Goal: Task Accomplishment & Management: Use online tool/utility

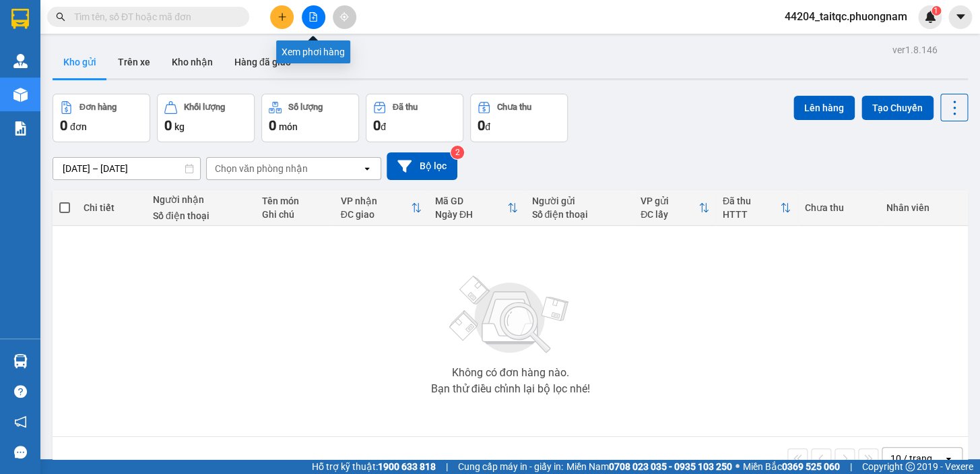
click at [314, 20] on icon "file-add" at bounding box center [313, 16] width 9 height 9
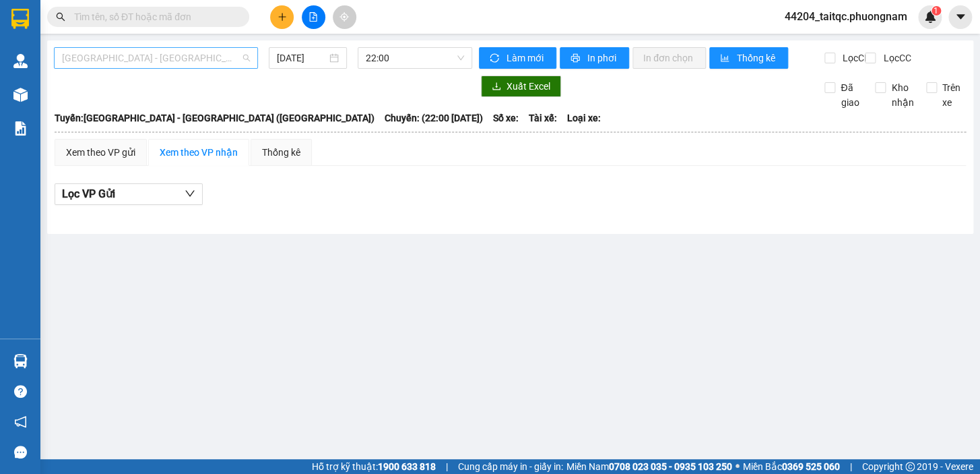
click at [202, 59] on span "[GEOGRAPHIC_DATA] - [GEOGRAPHIC_DATA] ([GEOGRAPHIC_DATA])" at bounding box center [156, 58] width 188 height 20
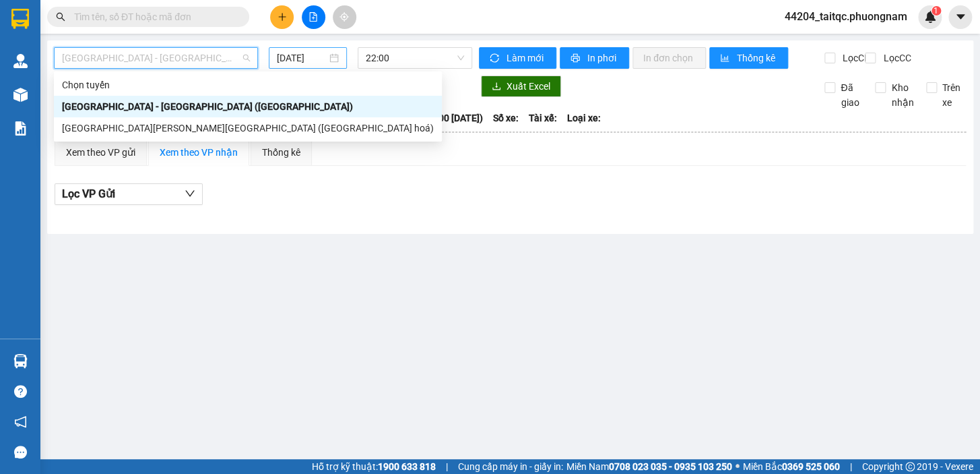
click at [291, 56] on input "[DATE]" at bounding box center [302, 58] width 51 height 15
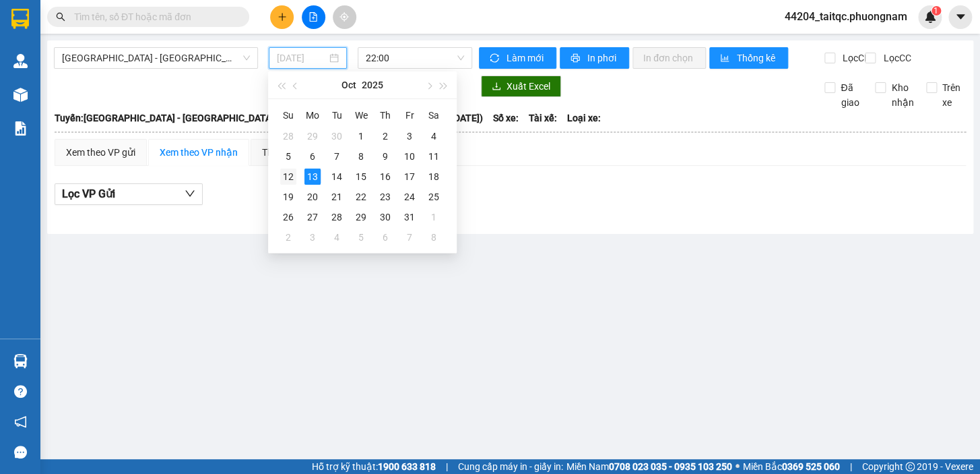
click at [290, 173] on div "12" at bounding box center [288, 176] width 16 height 16
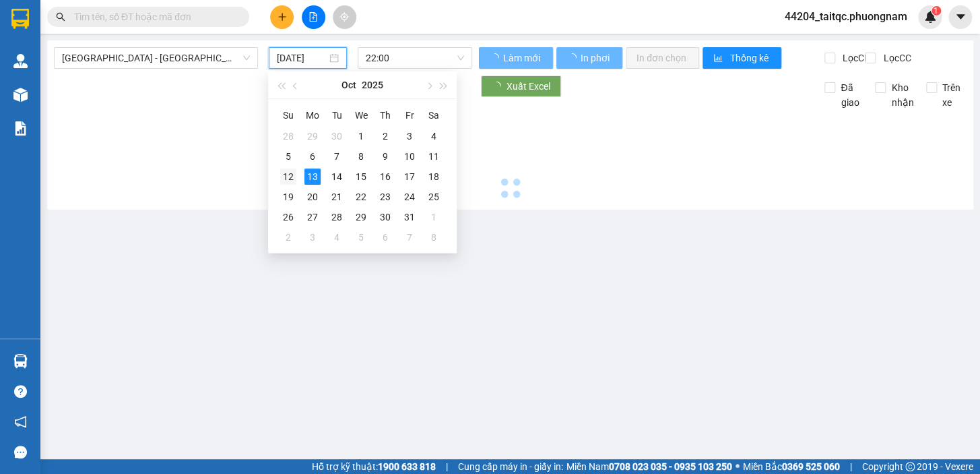
type input "[DATE]"
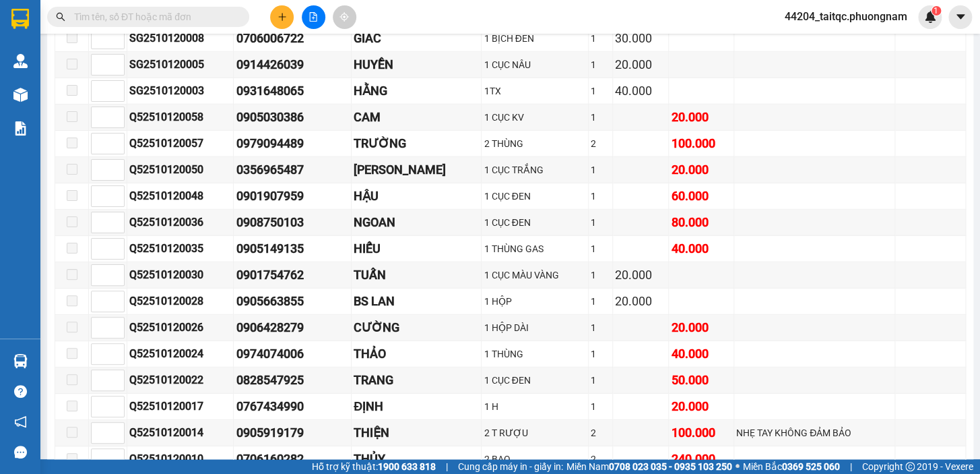
scroll to position [3675, 0]
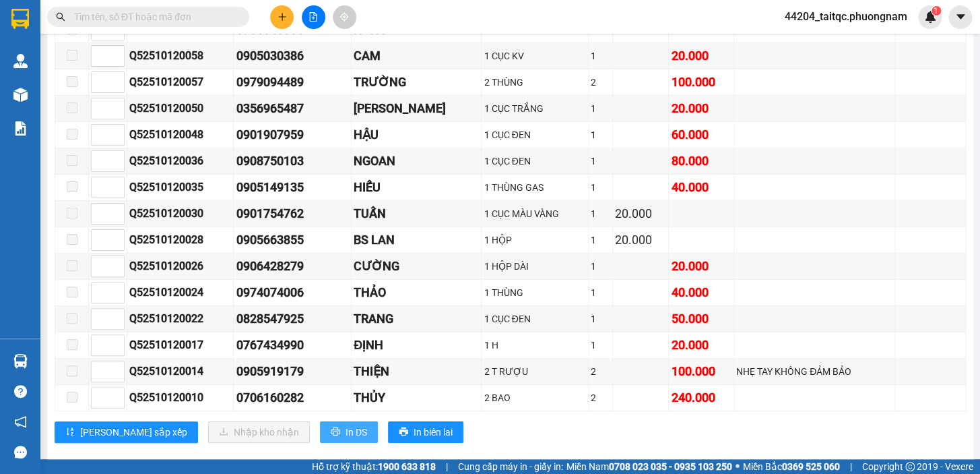
click at [346, 425] on span "In DS" at bounding box center [357, 432] width 22 height 15
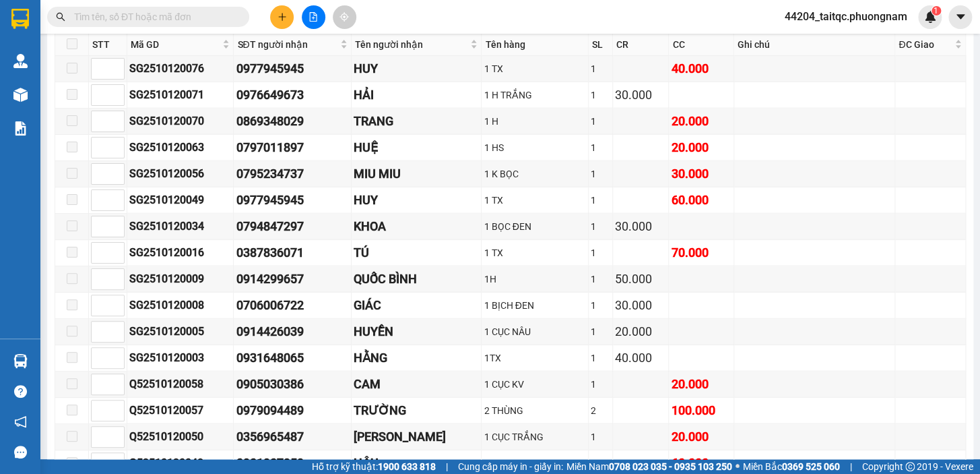
scroll to position [3247, 0]
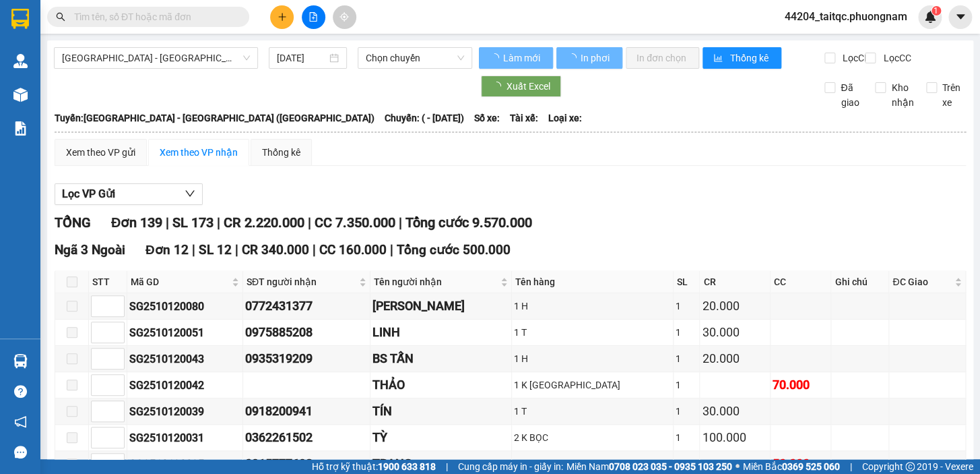
type input "[DATE]"
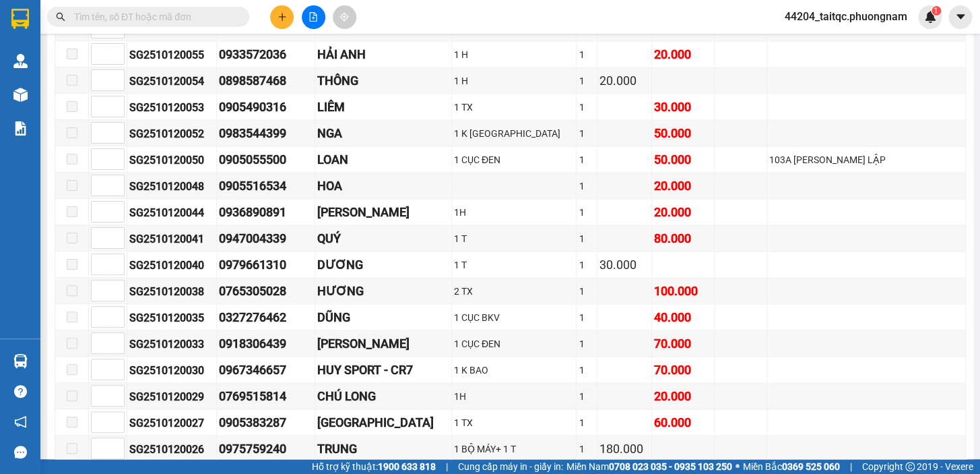
scroll to position [980, 0]
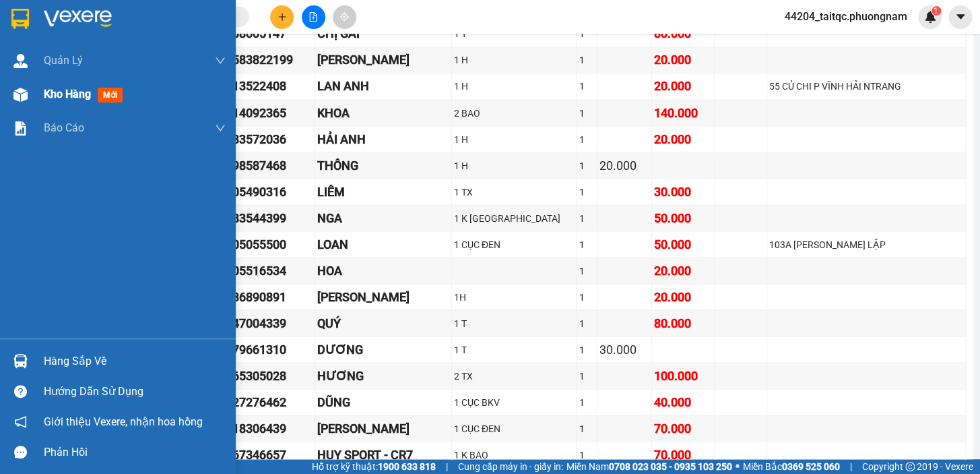
click at [49, 100] on span "Kho hàng" at bounding box center [67, 94] width 47 height 13
